Goal: Transaction & Acquisition: Book appointment/travel/reservation

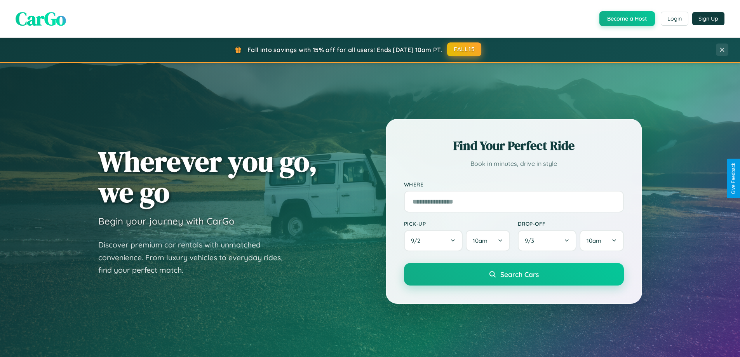
click at [464, 49] on button "FALL15" at bounding box center [464, 49] width 34 height 14
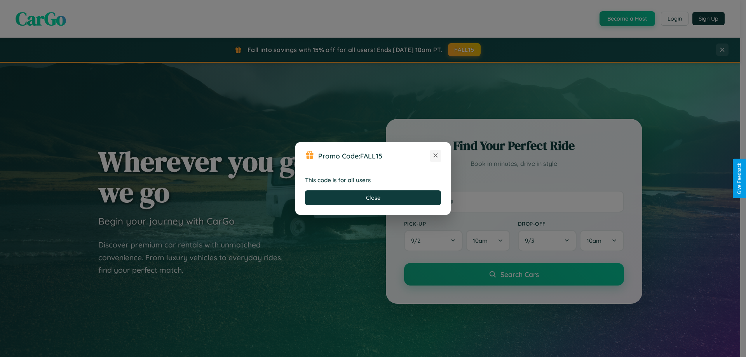
click at [435, 156] on icon at bounding box center [435, 155] width 8 height 8
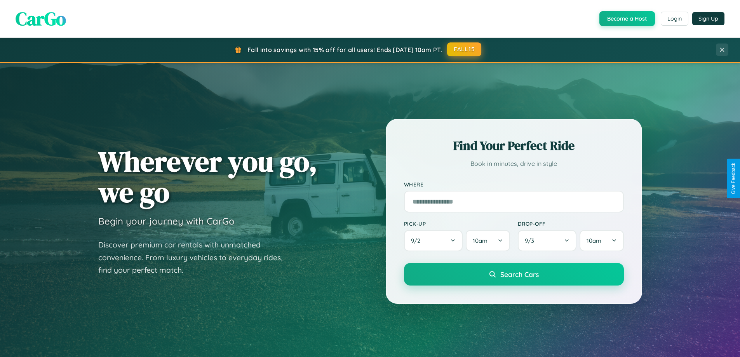
click at [464, 49] on button "FALL15" at bounding box center [464, 49] width 34 height 14
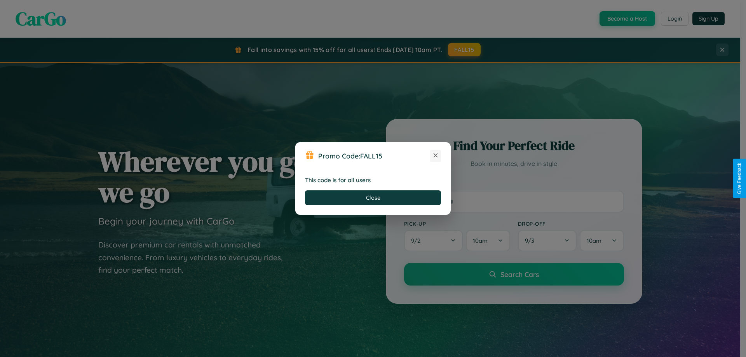
click at [435, 156] on icon at bounding box center [435, 155] width 8 height 8
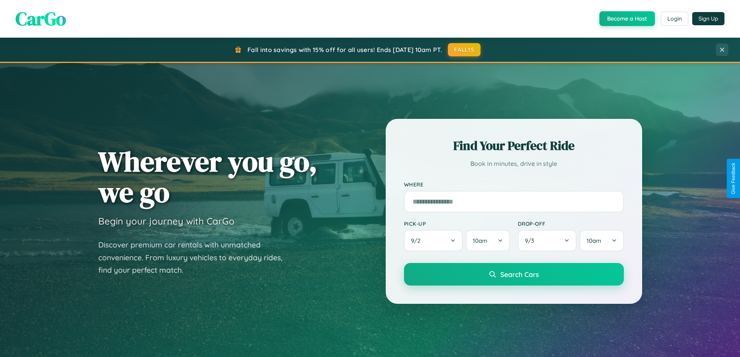
scroll to position [335, 0]
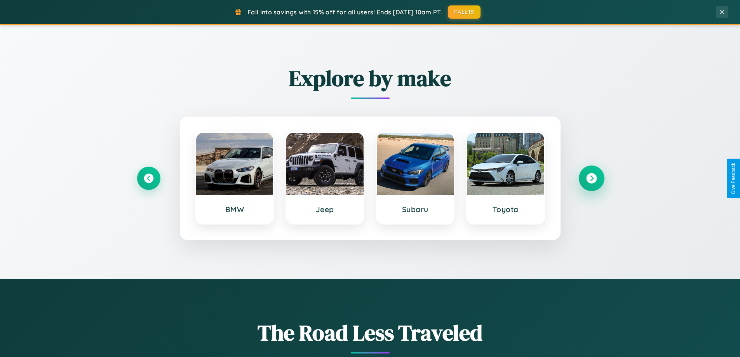
click at [591, 178] on icon at bounding box center [591, 178] width 10 height 10
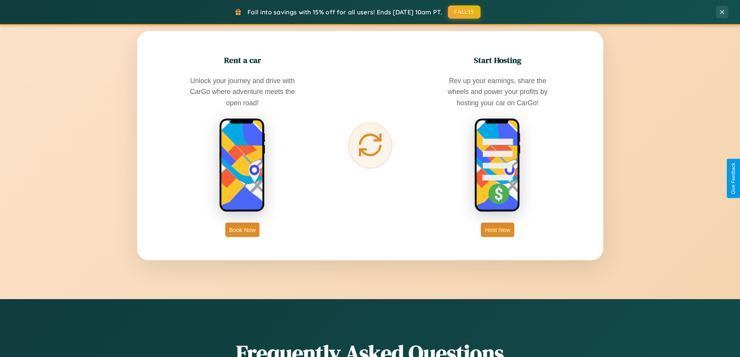
scroll to position [1248, 0]
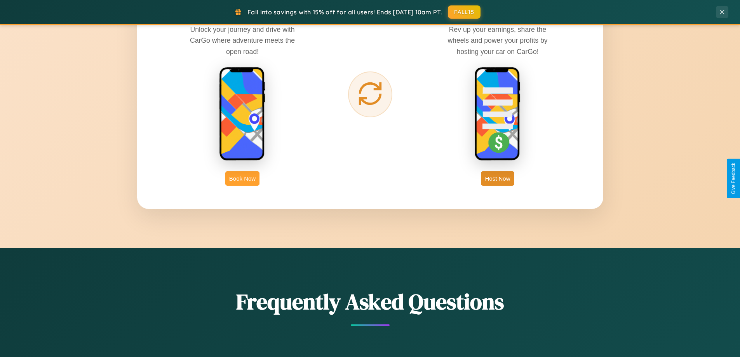
click at [242, 178] on button "Book Now" at bounding box center [242, 178] width 34 height 14
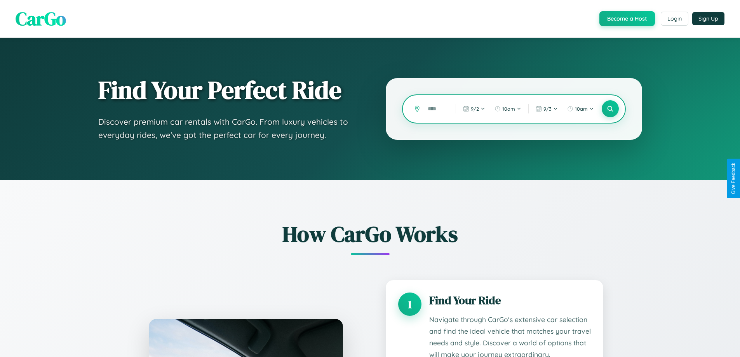
click at [436, 109] on input "text" at bounding box center [436, 109] width 24 height 14
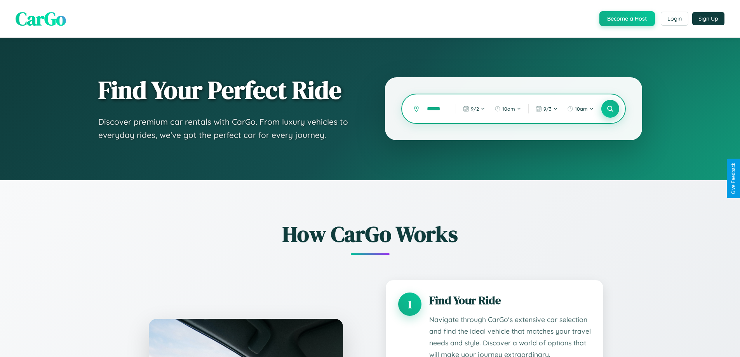
type input "******"
click at [610, 109] on icon at bounding box center [609, 108] width 7 height 7
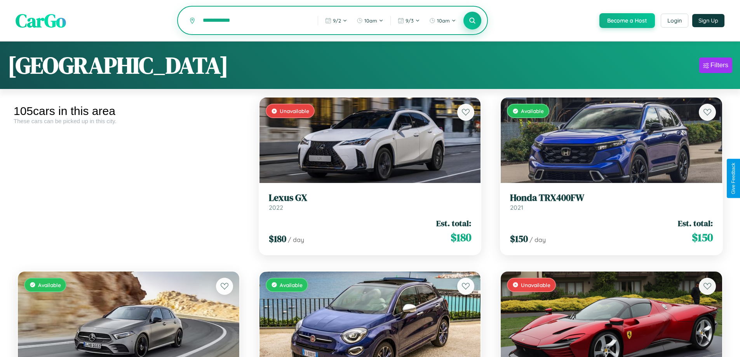
type input "**********"
click at [472, 21] on icon at bounding box center [472, 20] width 7 height 7
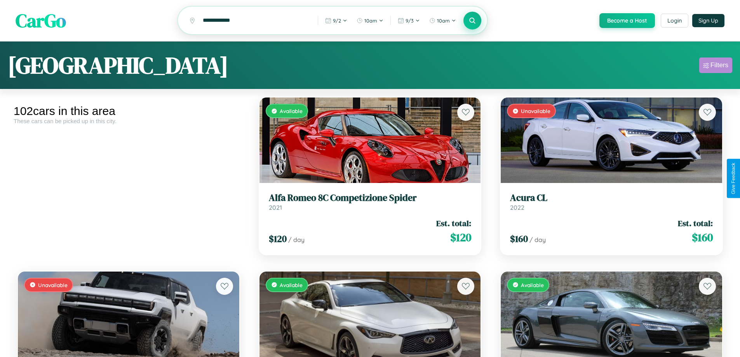
click at [715, 66] on div "Filters" at bounding box center [719, 65] width 18 height 8
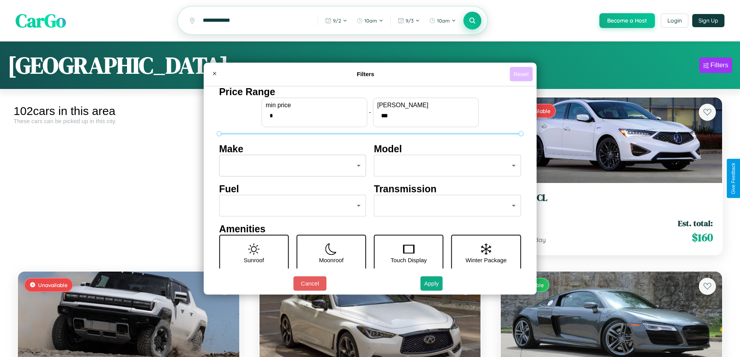
click at [522, 74] on button "Reset" at bounding box center [521, 74] width 23 height 14
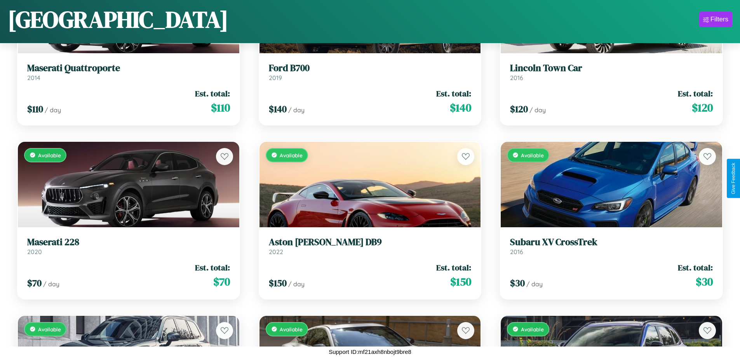
scroll to position [2544, 0]
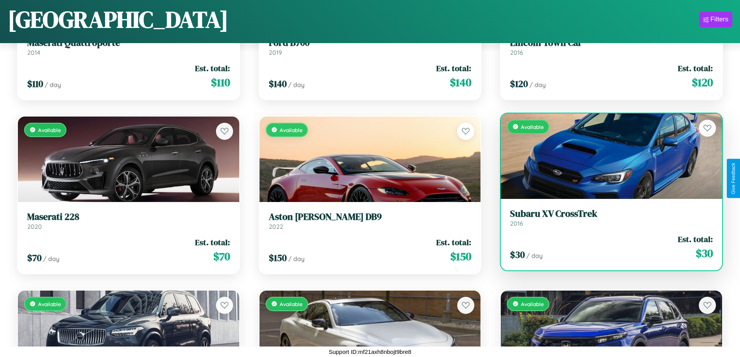
click at [606, 217] on h3 "Subaru XV CrossTrek" at bounding box center [611, 213] width 203 height 11
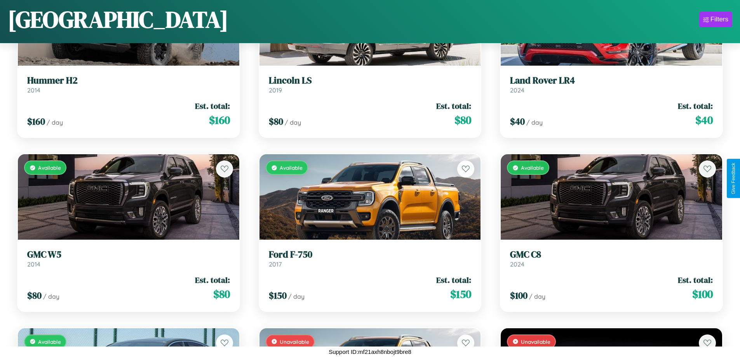
scroll to position [4283, 0]
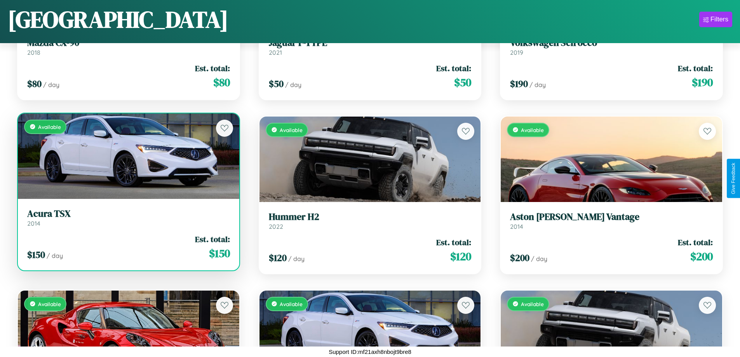
click at [127, 218] on h3 "Acura TSX" at bounding box center [128, 213] width 203 height 11
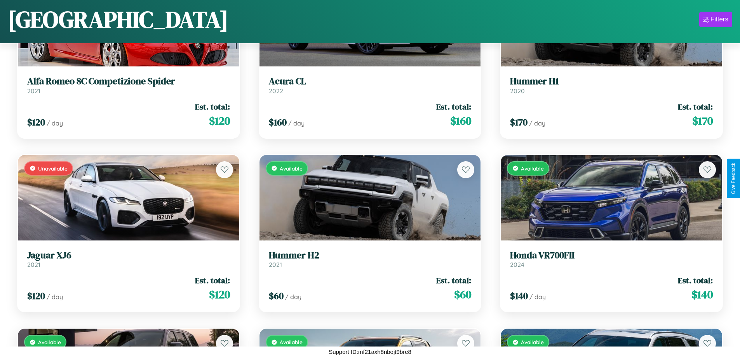
scroll to position [4631, 0]
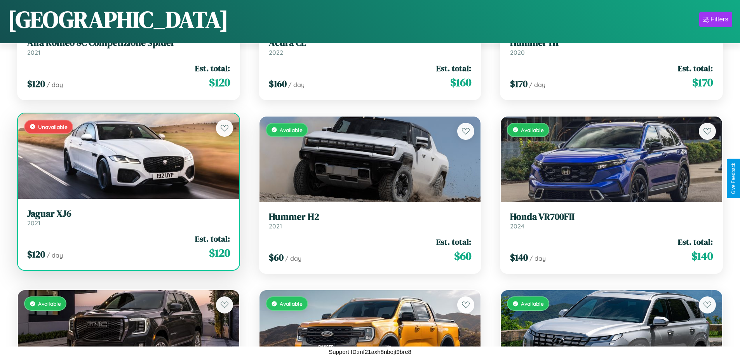
click at [127, 220] on link "Jaguar XJ6 2021" at bounding box center [128, 217] width 203 height 19
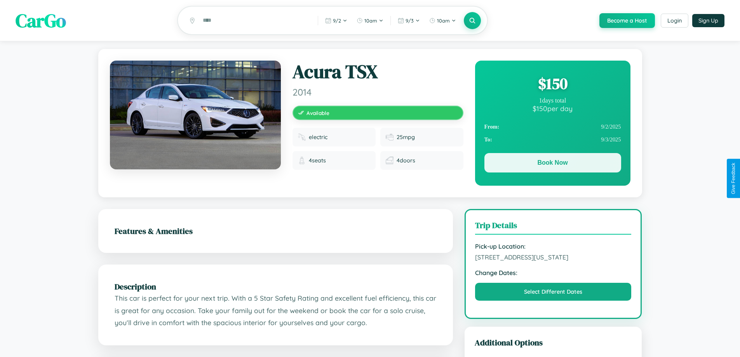
click at [552, 164] on button "Book Now" at bounding box center [552, 162] width 137 height 19
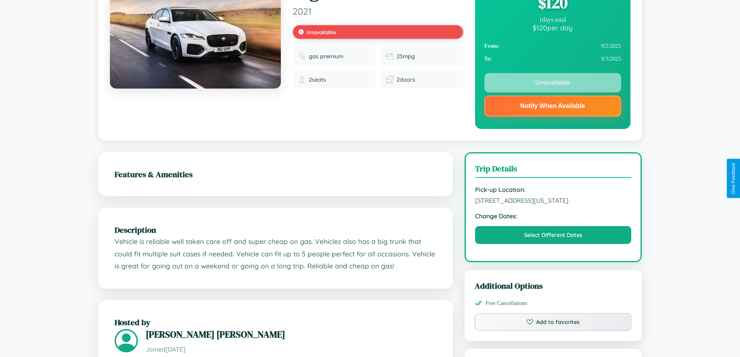
scroll to position [287, 0]
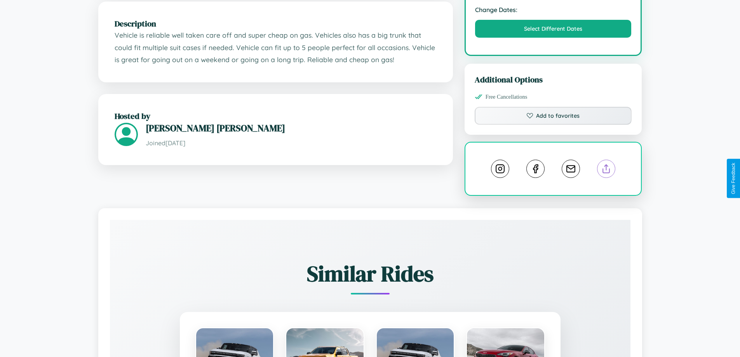
click at [606, 170] on line at bounding box center [606, 167] width 0 height 5
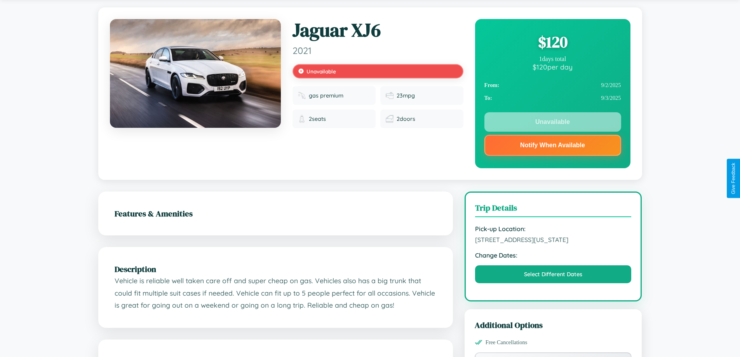
scroll to position [0, 0]
